Goal: Task Accomplishment & Management: Manage account settings

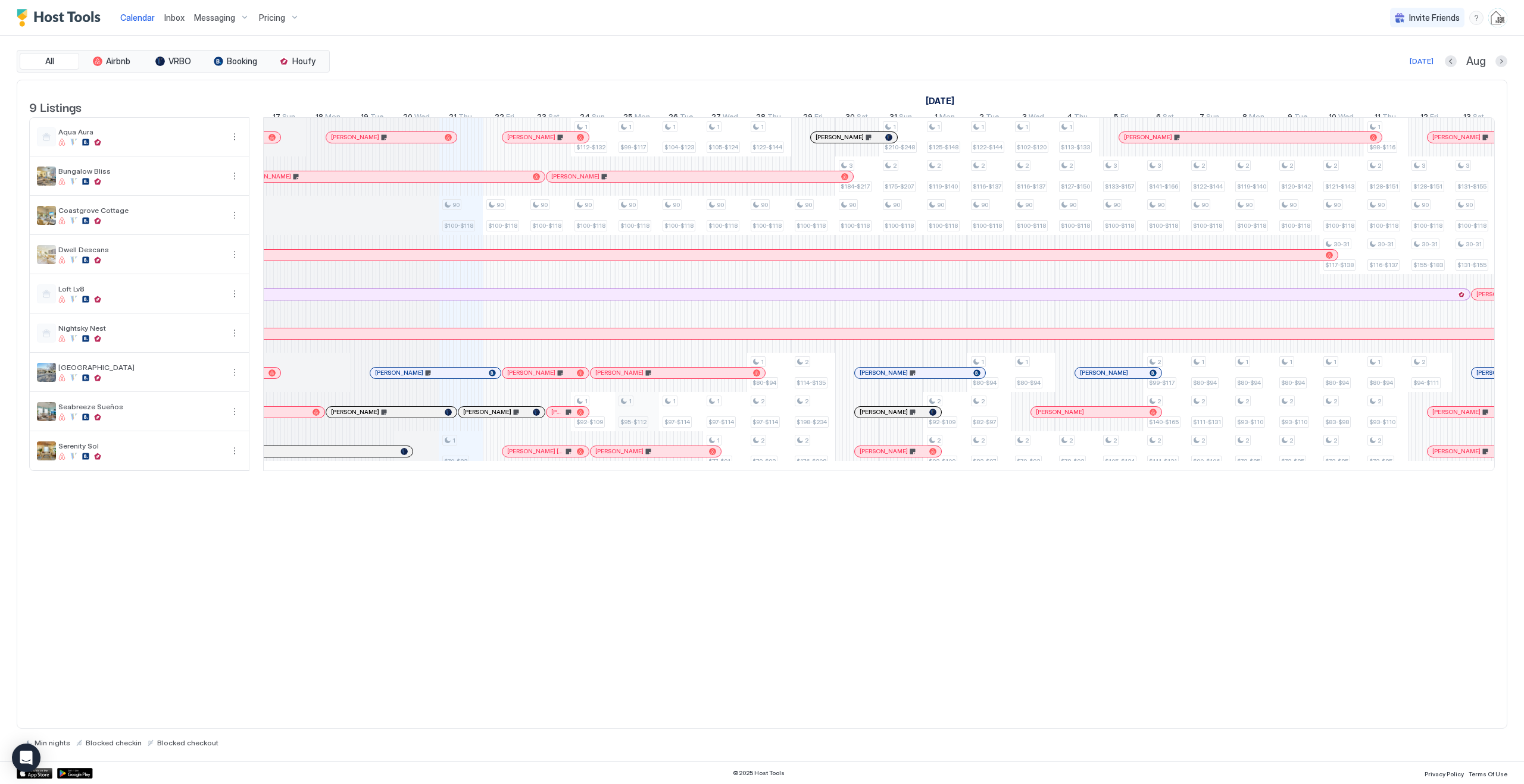
scroll to position [0, 423]
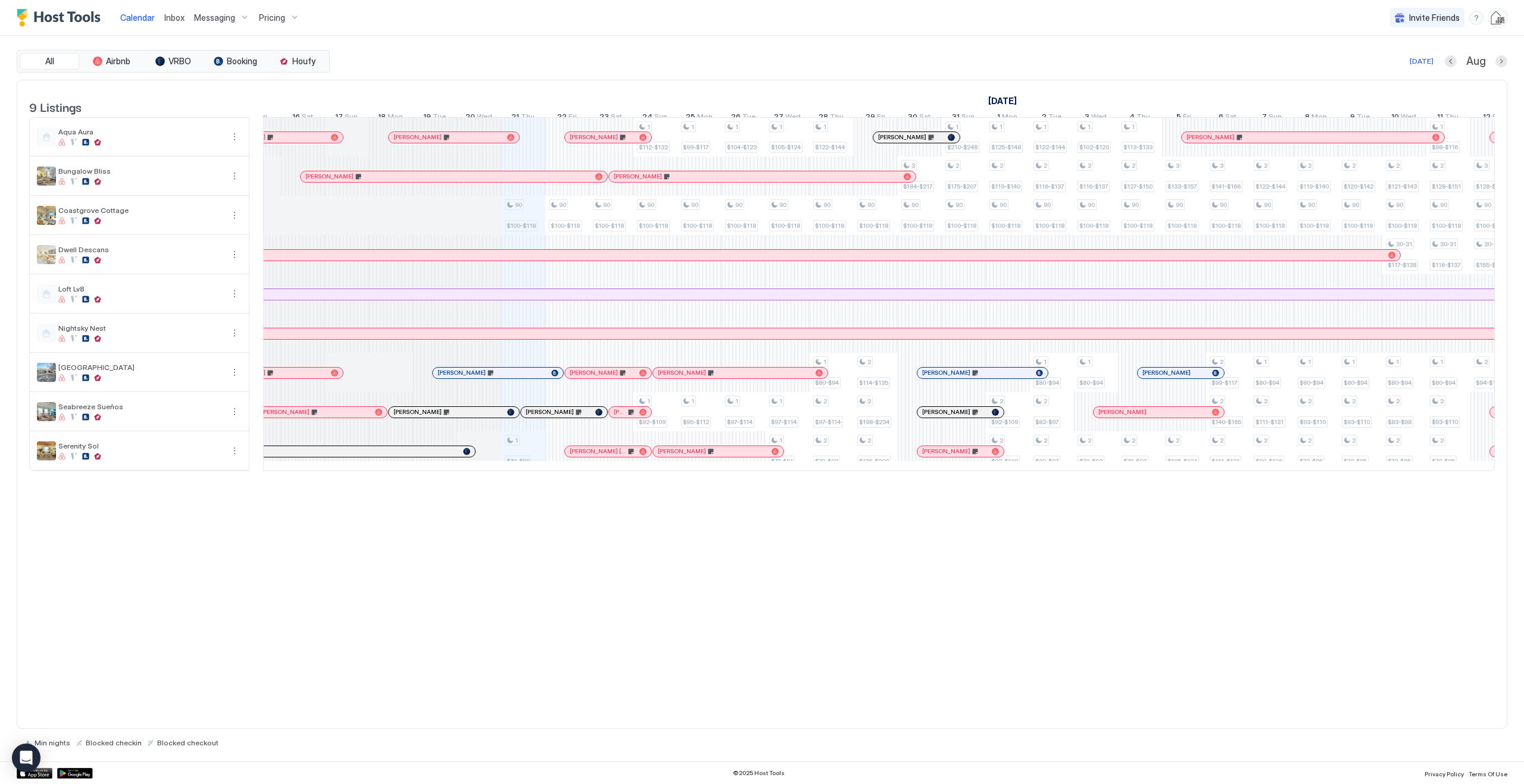
click at [350, 418] on div "[PERSON_NAME]" at bounding box center [321, 412] width 130 height 11
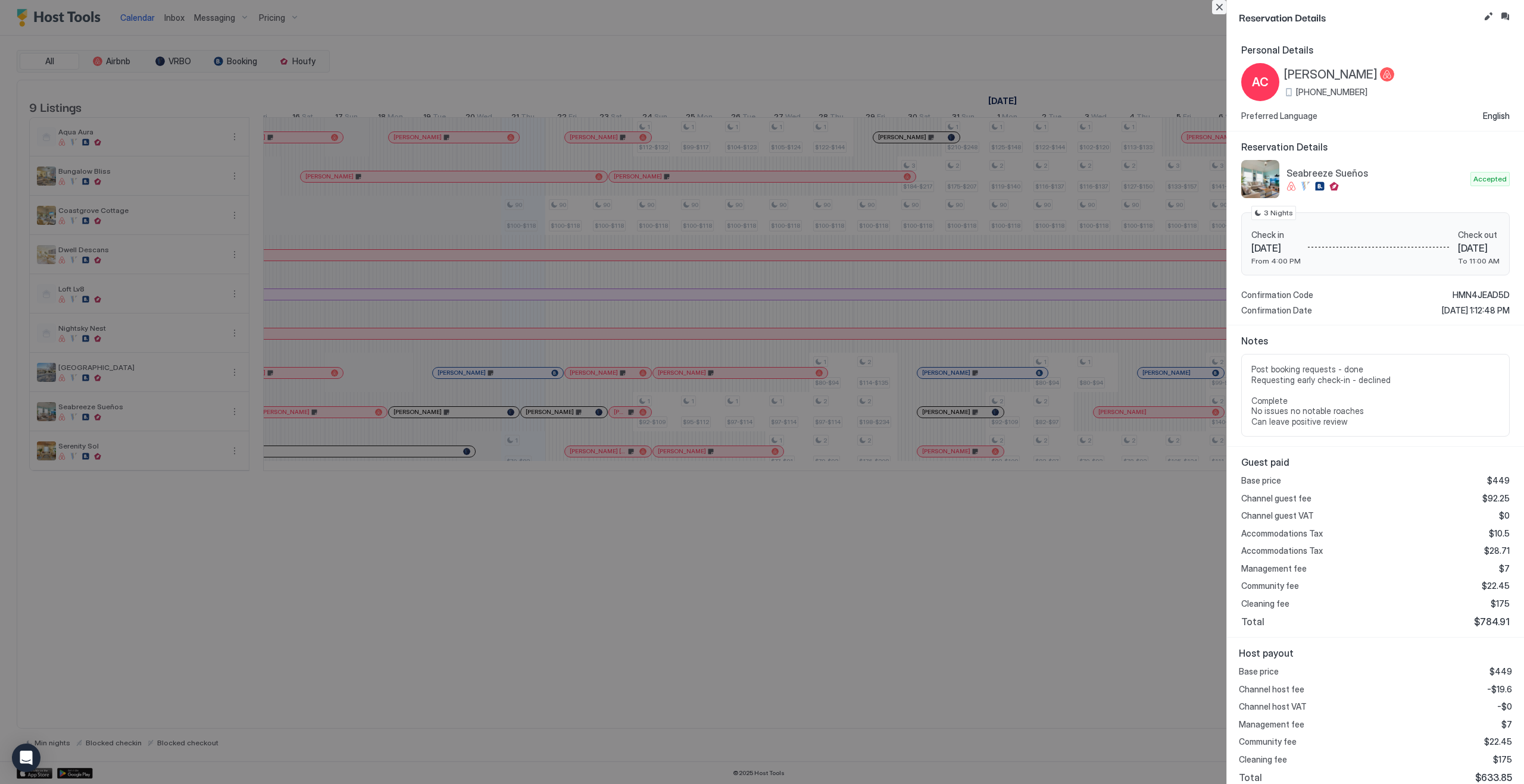
click at [1219, 10] on button "Close" at bounding box center [1219, 7] width 14 height 14
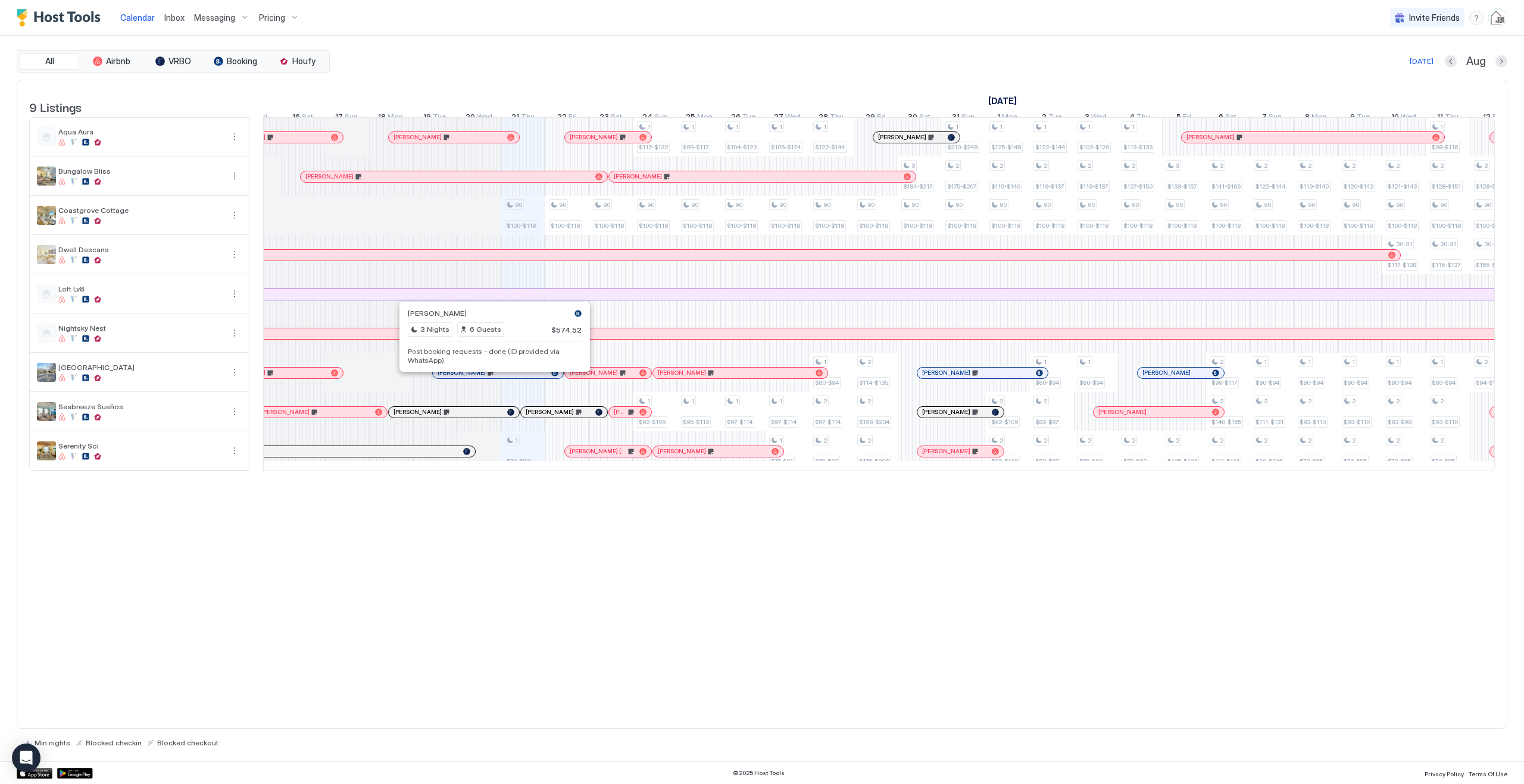
click at [505, 378] on div at bounding box center [505, 373] width 10 height 10
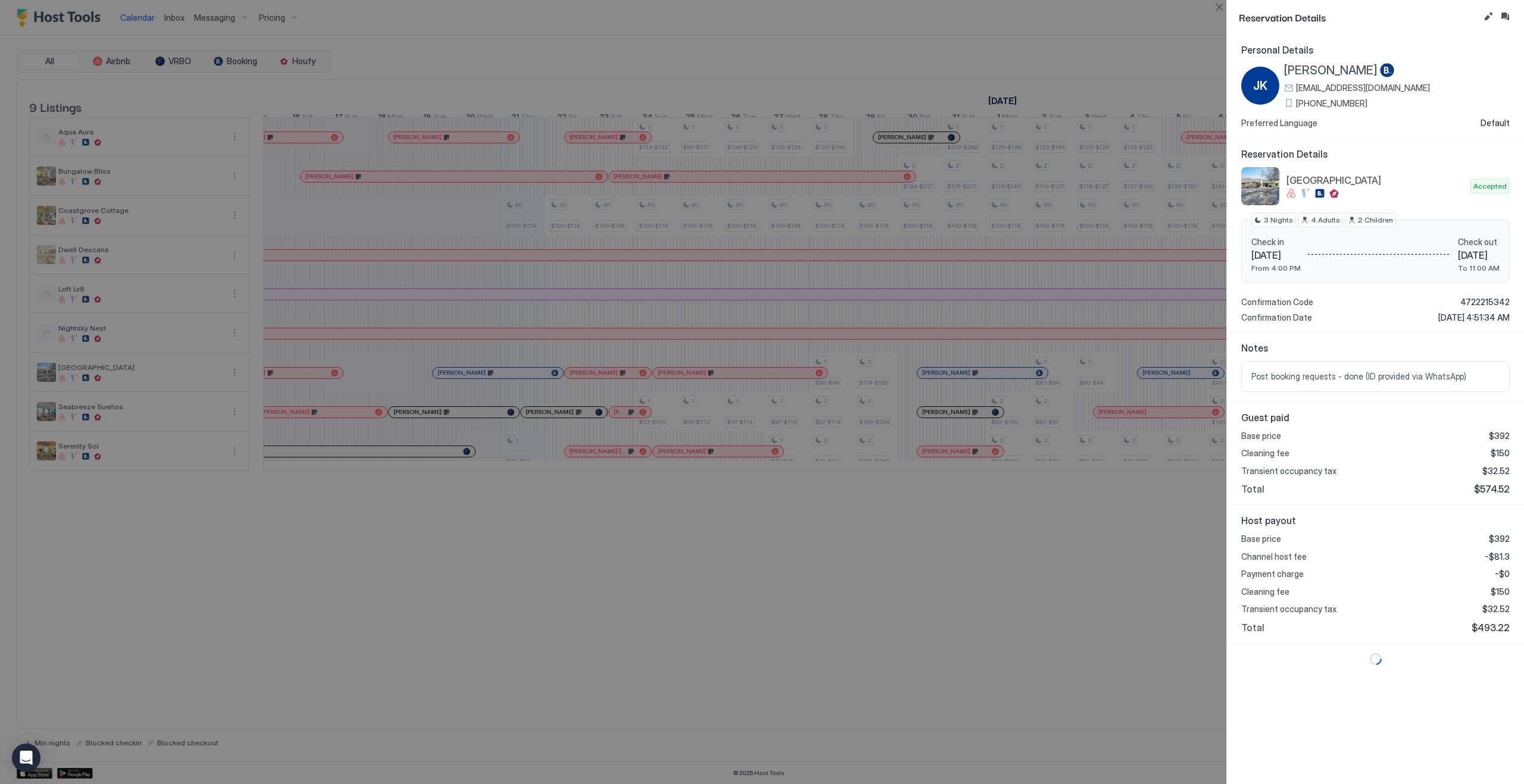
click at [429, 379] on div at bounding box center [762, 392] width 1524 height 784
click at [387, 378] on div at bounding box center [762, 392] width 1524 height 784
click at [1213, 9] on button "Close" at bounding box center [1219, 7] width 14 height 14
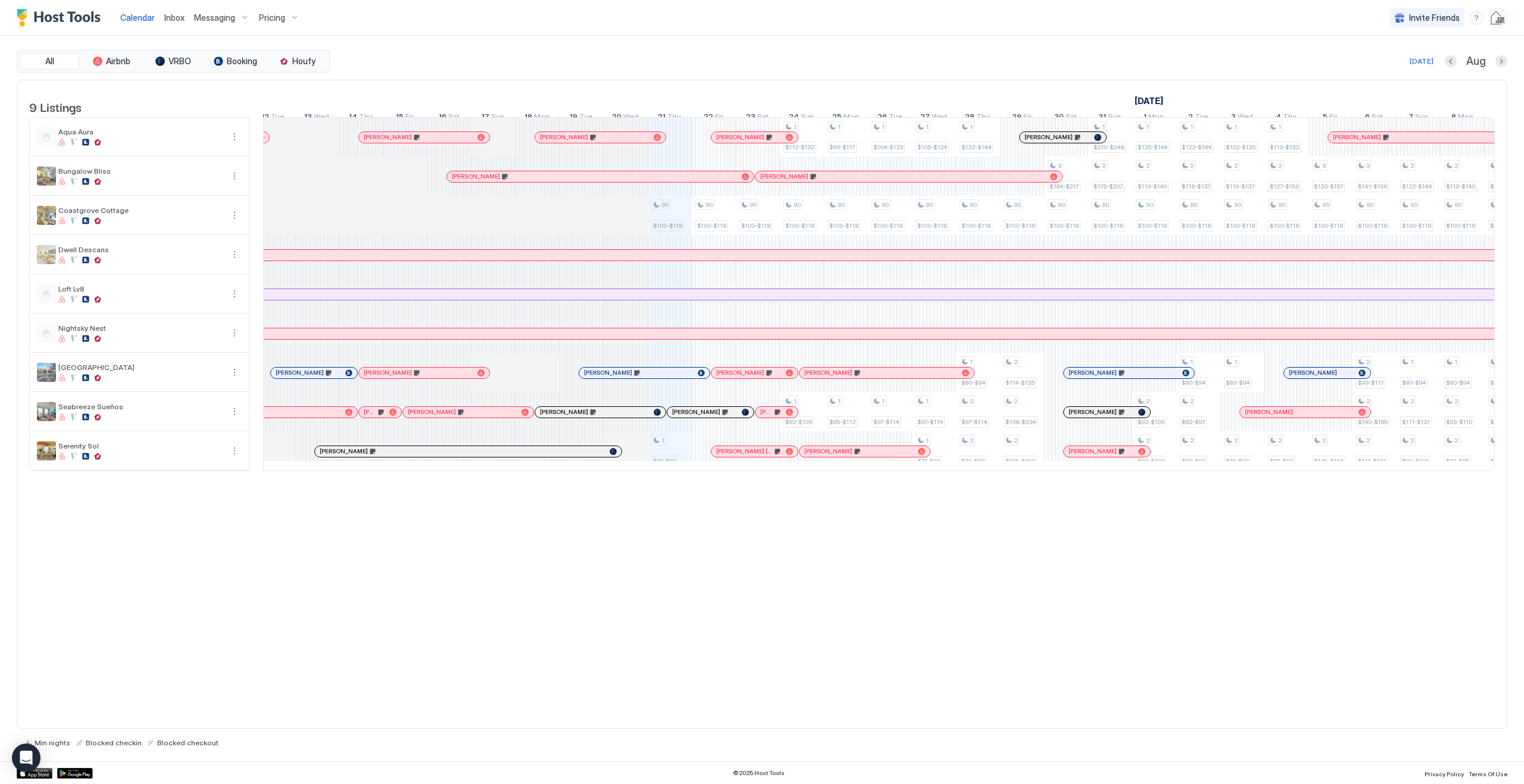
scroll to position [0, 0]
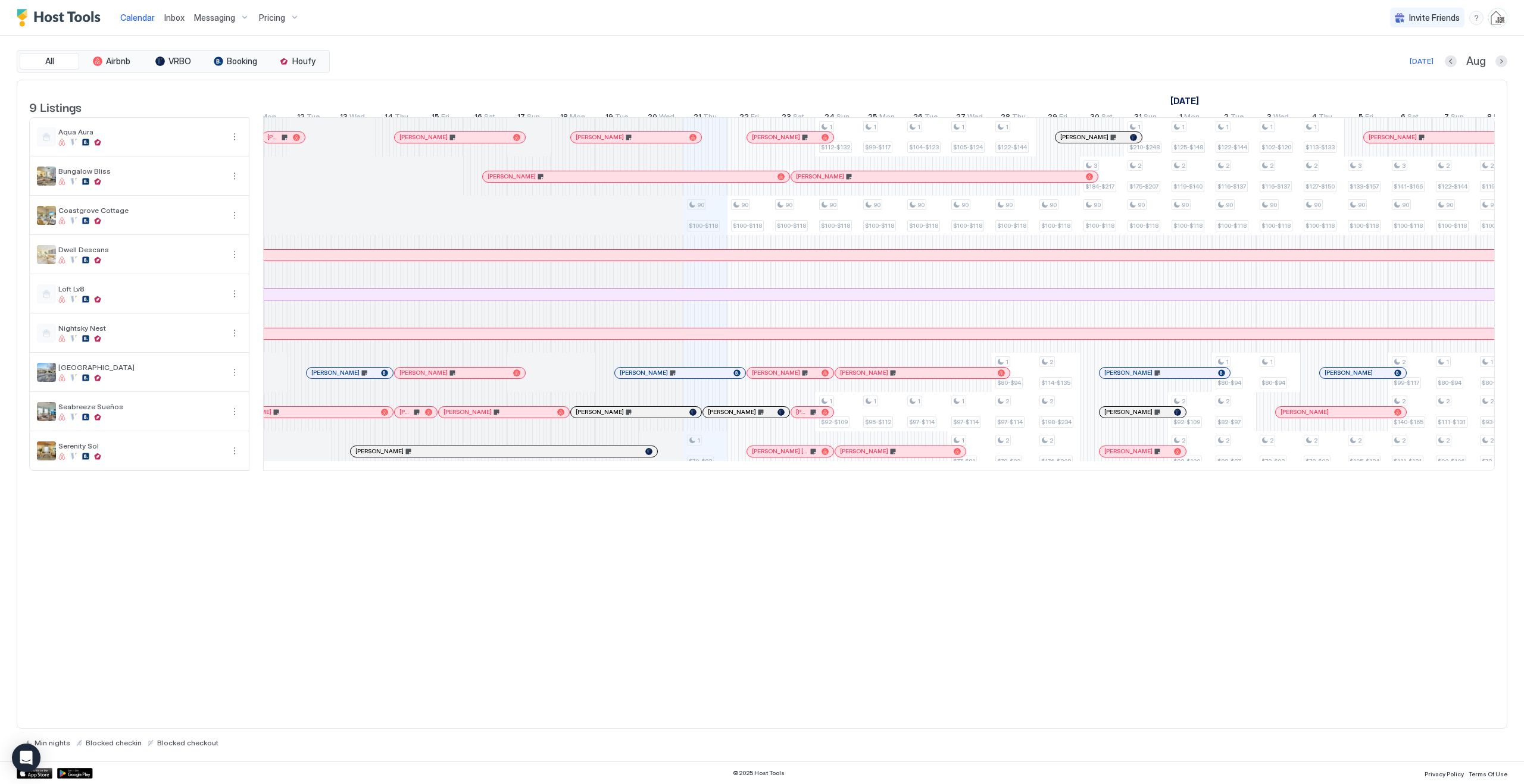
click at [481, 378] on div at bounding box center [481, 373] width 10 height 10
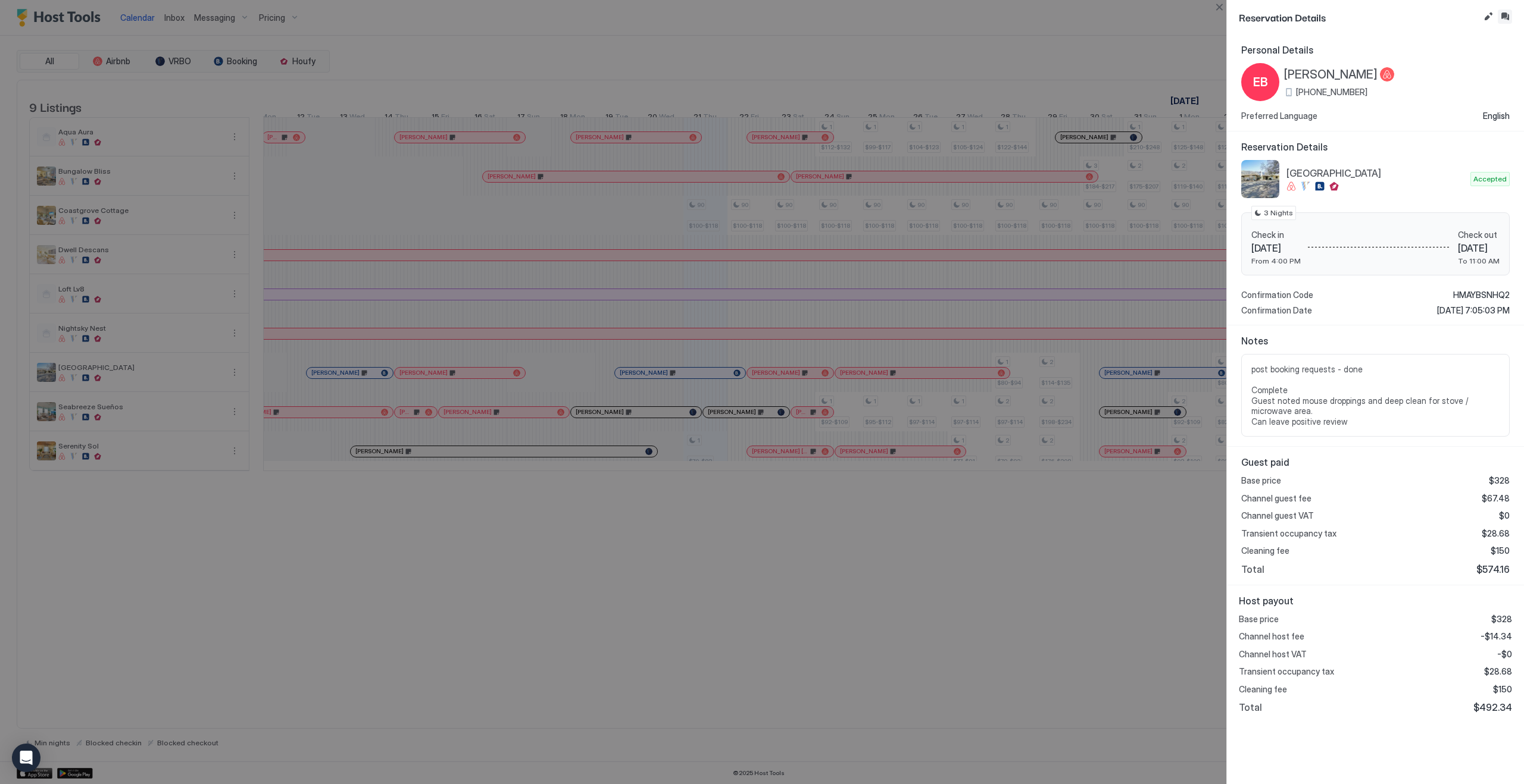
click at [1504, 20] on button "Inbox" at bounding box center [1505, 17] width 14 height 14
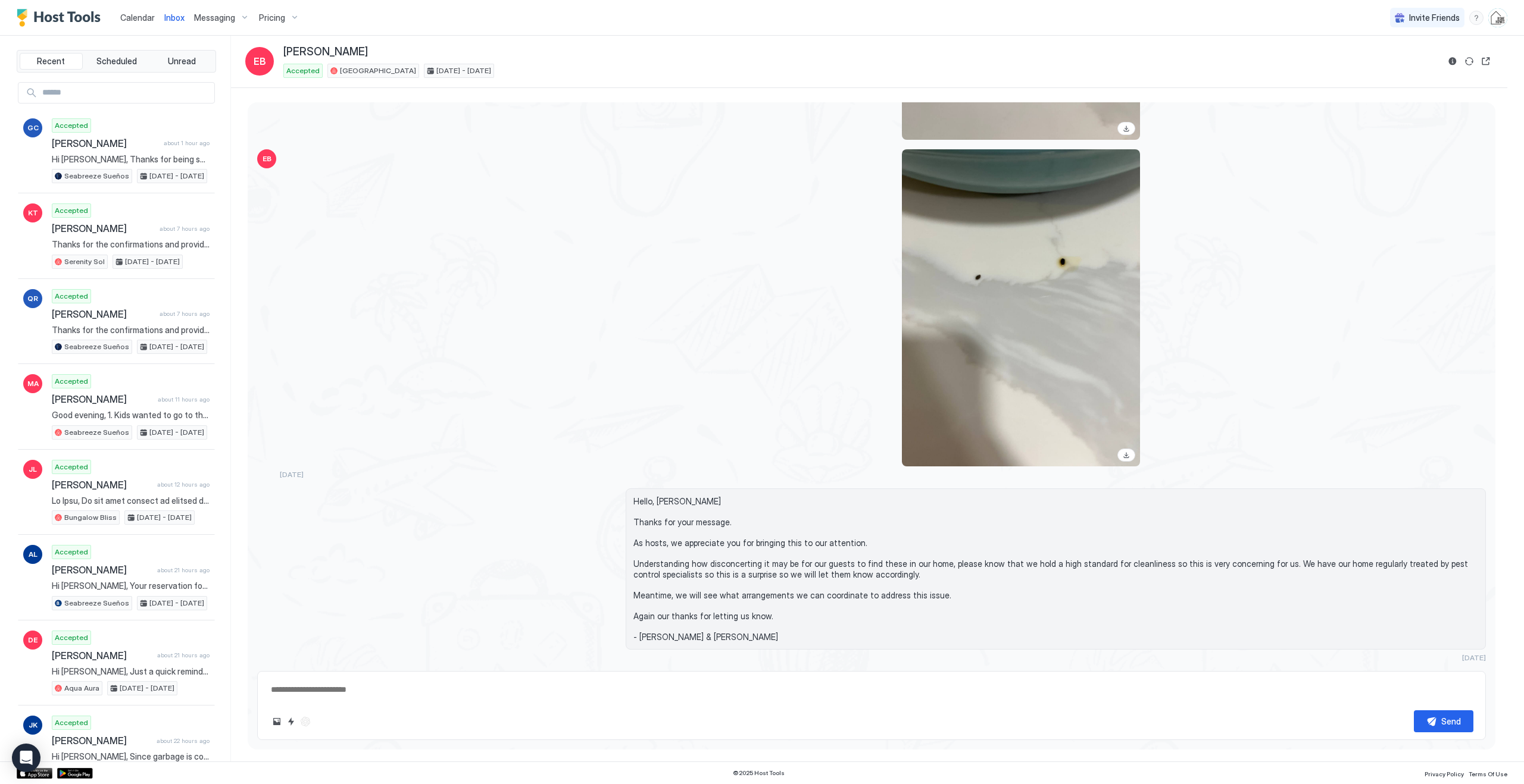
scroll to position [2381, 0]
click at [135, 18] on span "Calendar" at bounding box center [138, 17] width 35 height 10
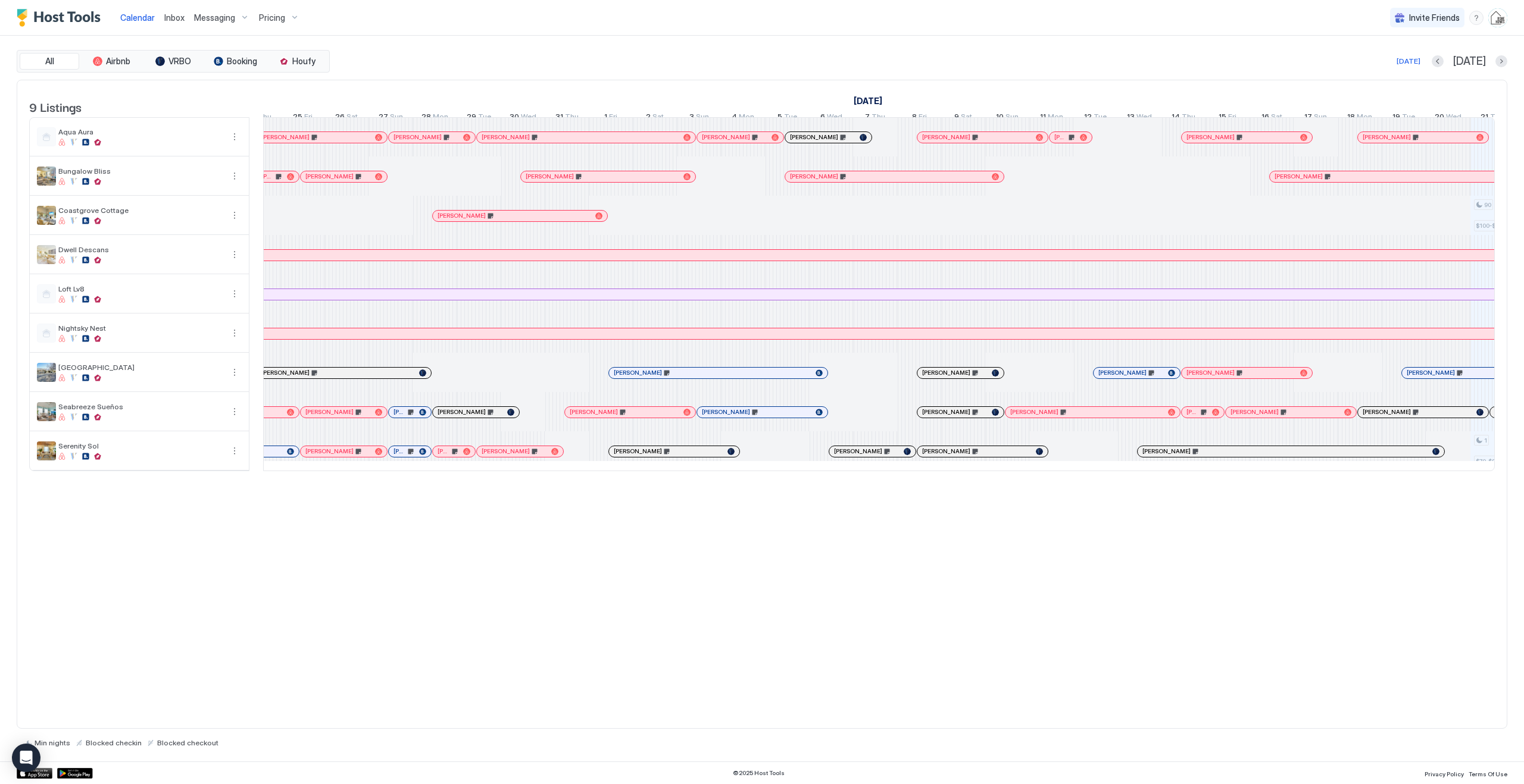
scroll to position [0, 277]
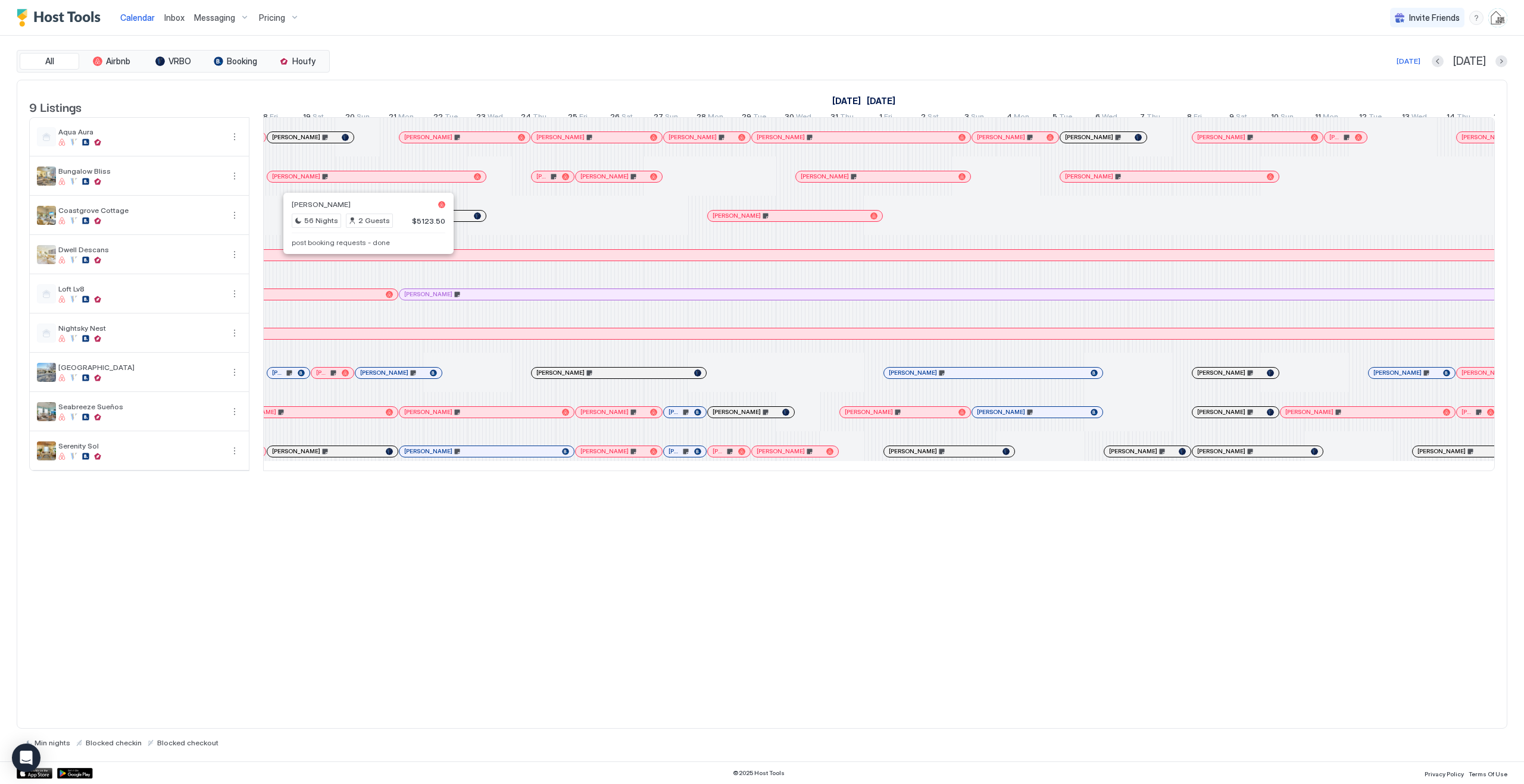
click at [363, 260] on div at bounding box center [363, 255] width 10 height 10
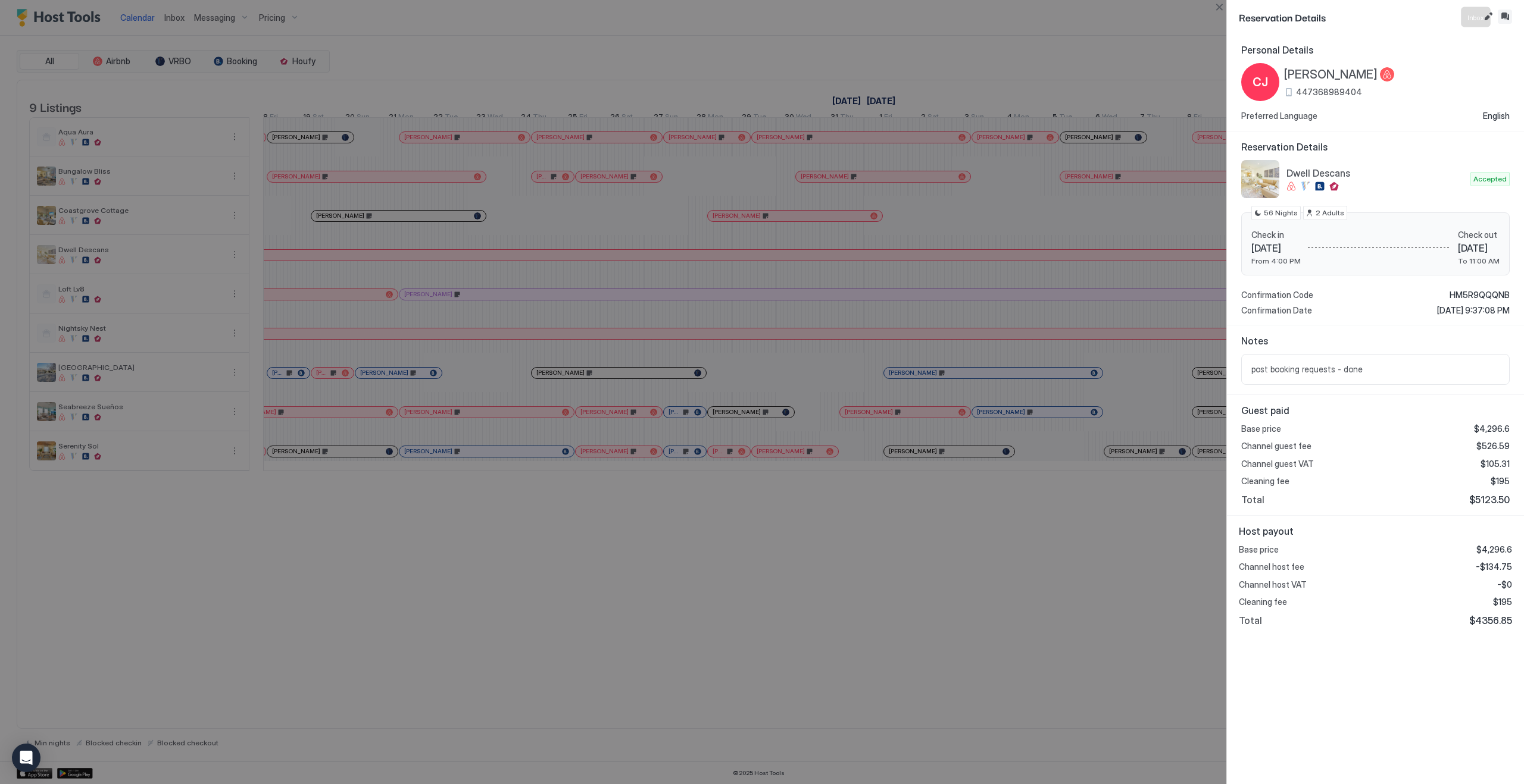
click at [1499, 13] on button "Inbox" at bounding box center [1505, 17] width 14 height 14
